Goal: Download file/media

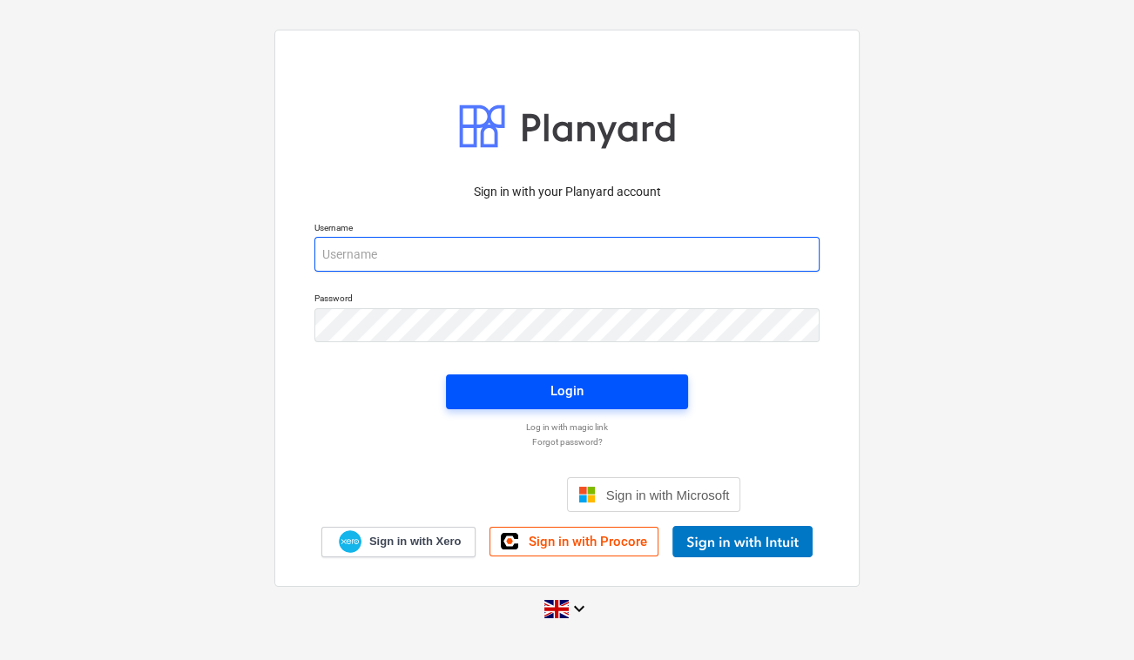
type input "[PERSON_NAME][EMAIL_ADDRESS][PERSON_NAME][DOMAIN_NAME]"
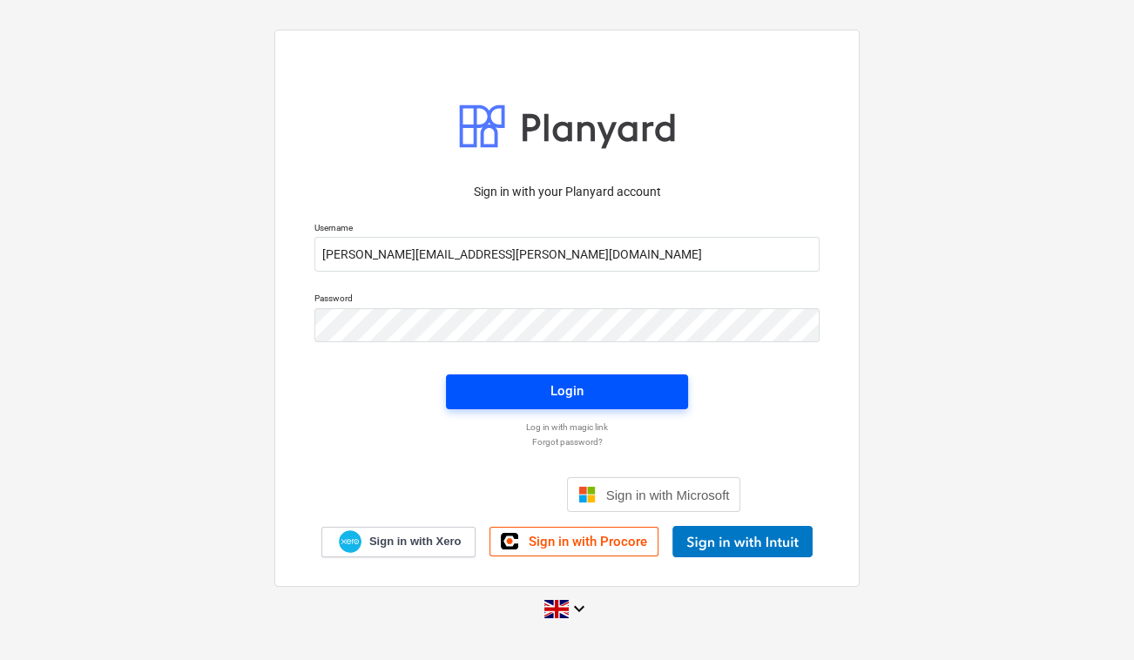
click at [650, 396] on span "Login" at bounding box center [567, 391] width 200 height 23
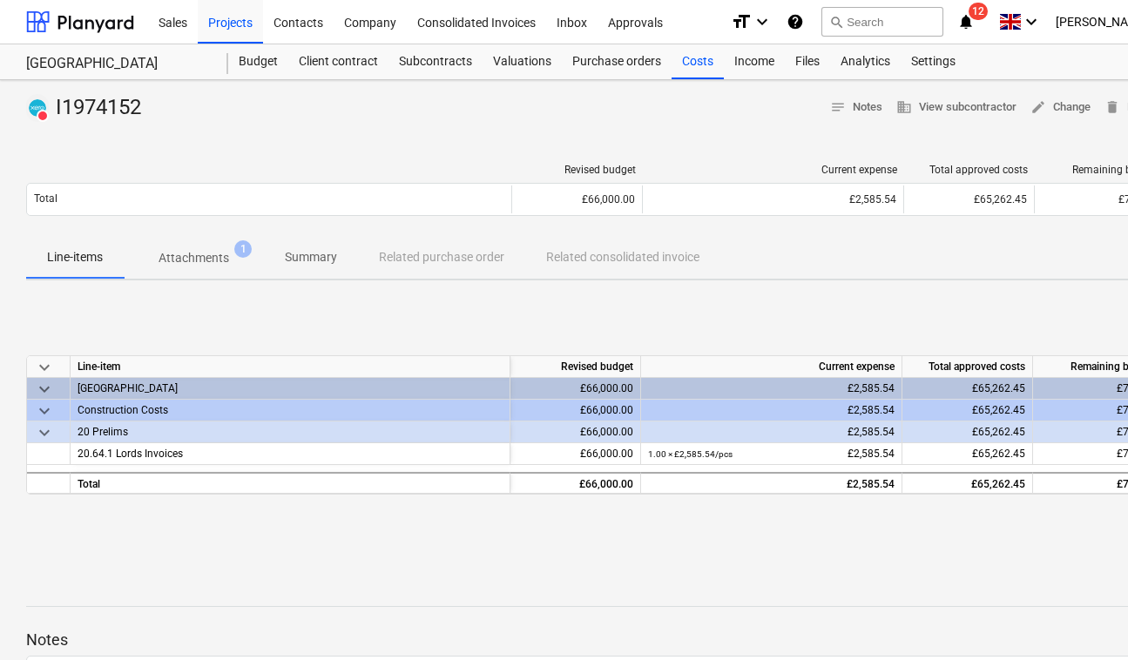
click at [197, 234] on div "Revised budget Current expense Total approved costs Remaining budget Total £66,…" at bounding box center [595, 193] width 1139 height 87
click at [207, 260] on p "Attachments" at bounding box center [193, 258] width 71 height 18
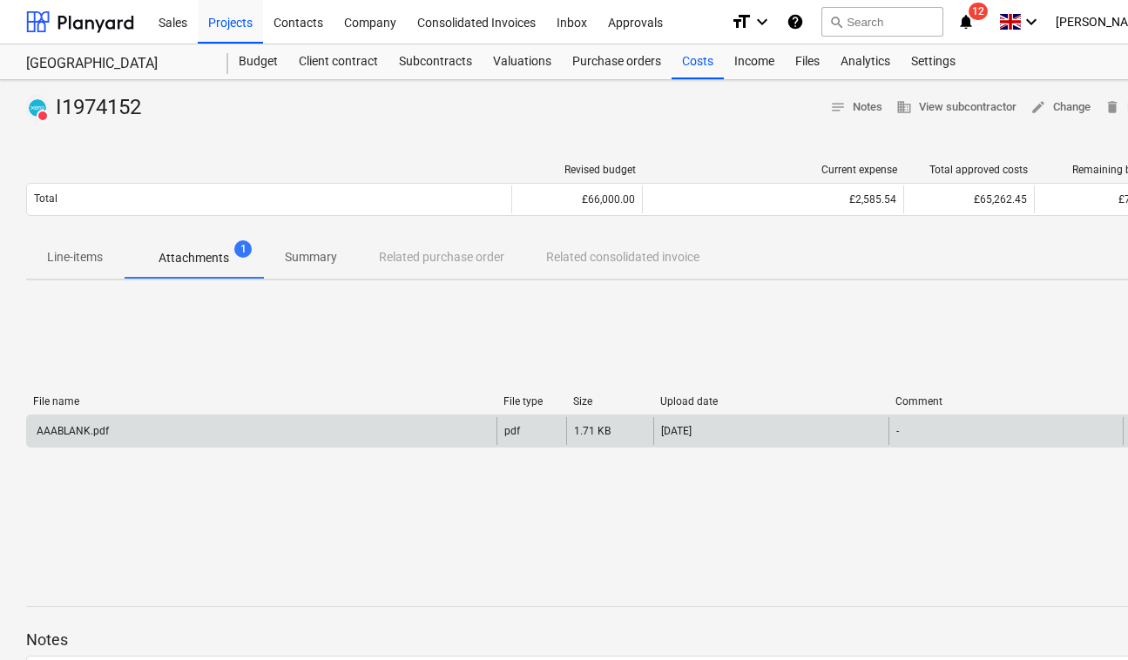
click at [439, 417] on div "AAABLANK.pdf" at bounding box center [261, 431] width 469 height 28
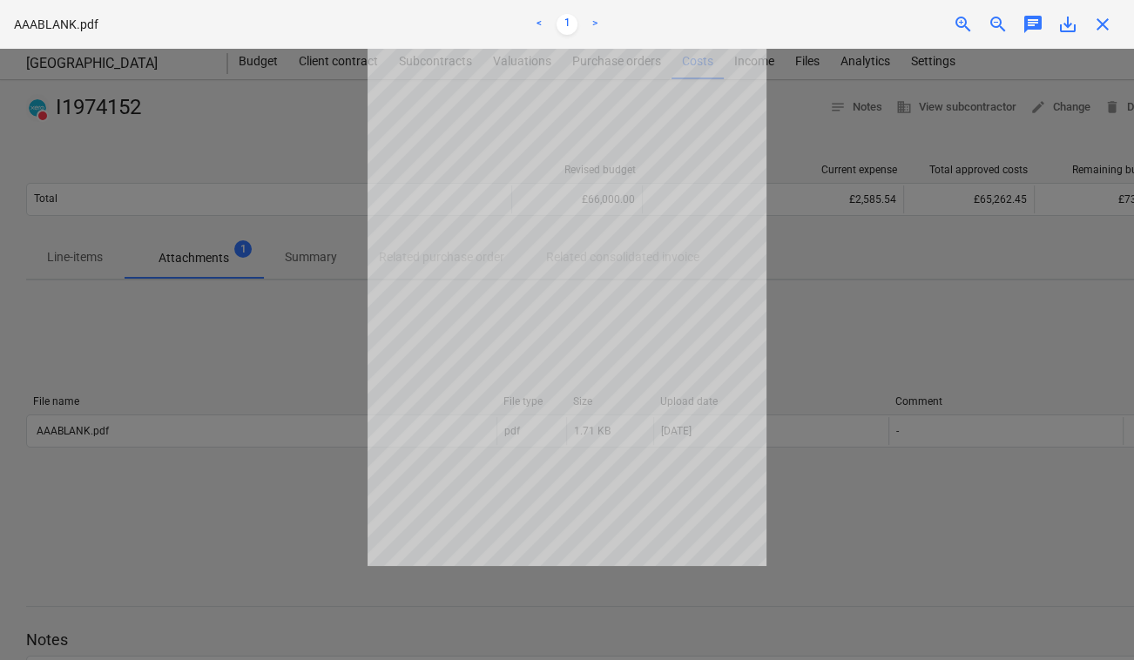
click at [1105, 33] on span "close" at bounding box center [1102, 24] width 21 height 21
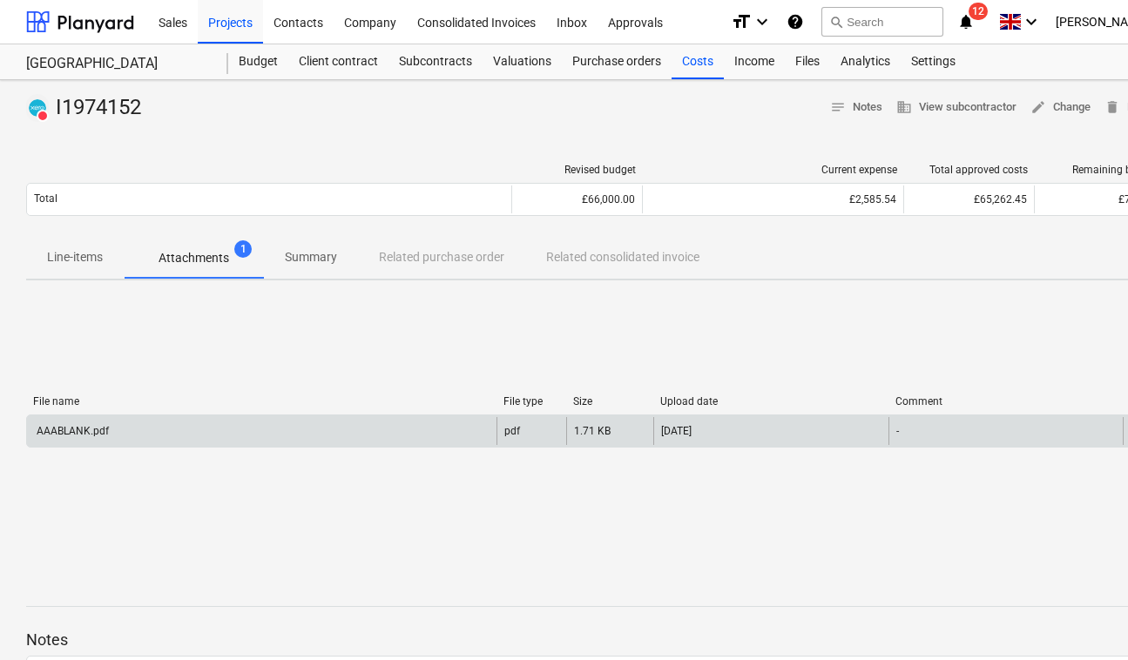
click at [481, 444] on div "AAABLANK.pdf" at bounding box center [261, 431] width 469 height 28
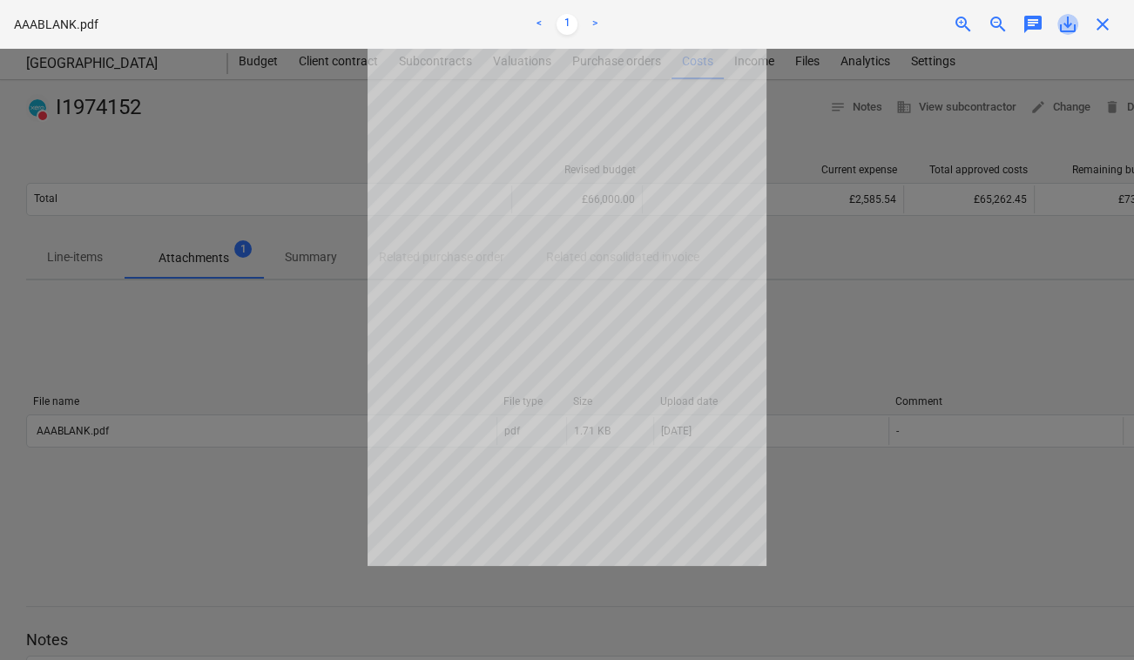
click at [1060, 28] on span "save_alt" at bounding box center [1067, 24] width 21 height 21
click at [1108, 21] on span "close" at bounding box center [1102, 24] width 21 height 21
